Goal: Task Accomplishment & Management: Manage account settings

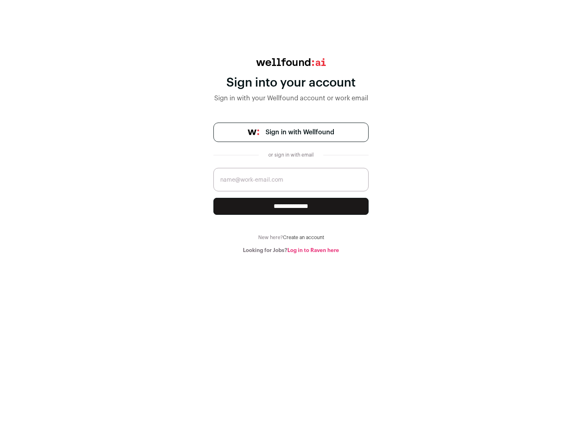
click at [300, 132] on span "Sign in with Wellfound" at bounding box center [300, 132] width 69 height 10
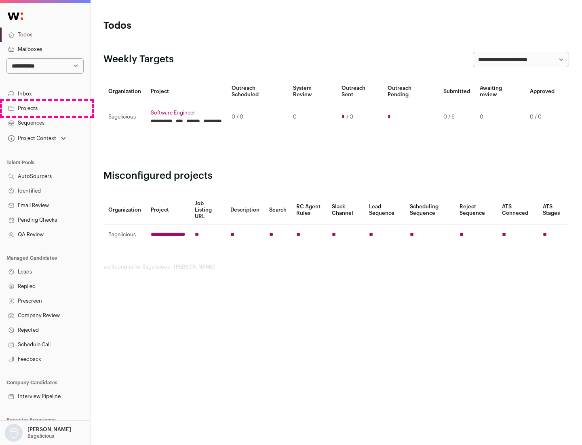
click at [45, 108] on link "Projects" at bounding box center [45, 108] width 90 height 15
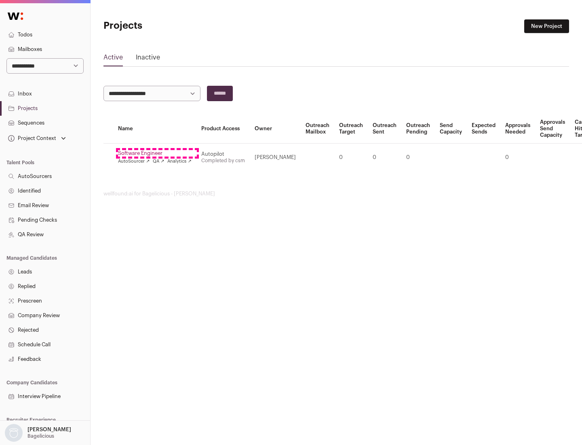
click at [157, 153] on link "Software Engineer" at bounding box center [155, 153] width 74 height 6
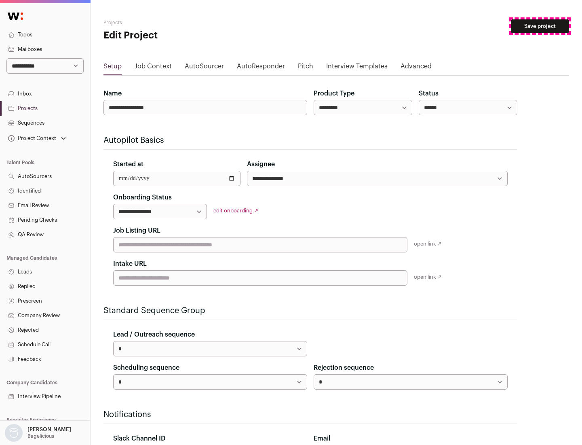
click at [540, 26] on button "Save project" at bounding box center [540, 26] width 58 height 14
